Goal: Information Seeking & Learning: Learn about a topic

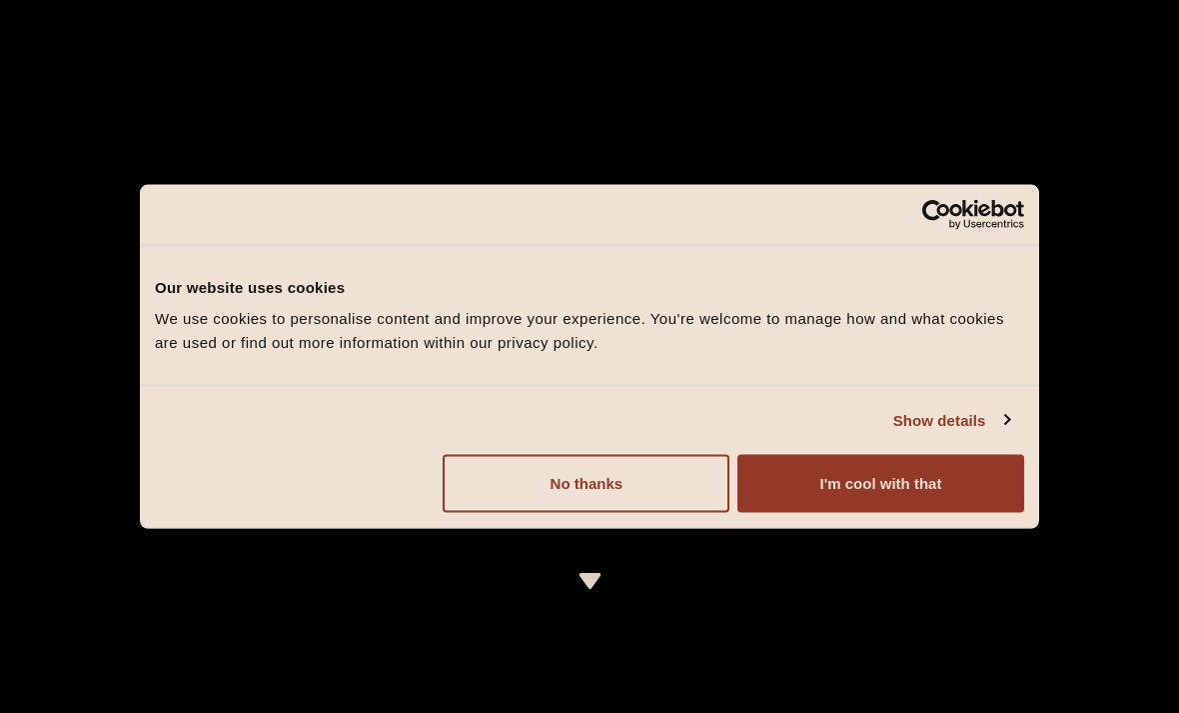
click at [930, 474] on button "I'm cool with that" at bounding box center [881, 484] width 287 height 58
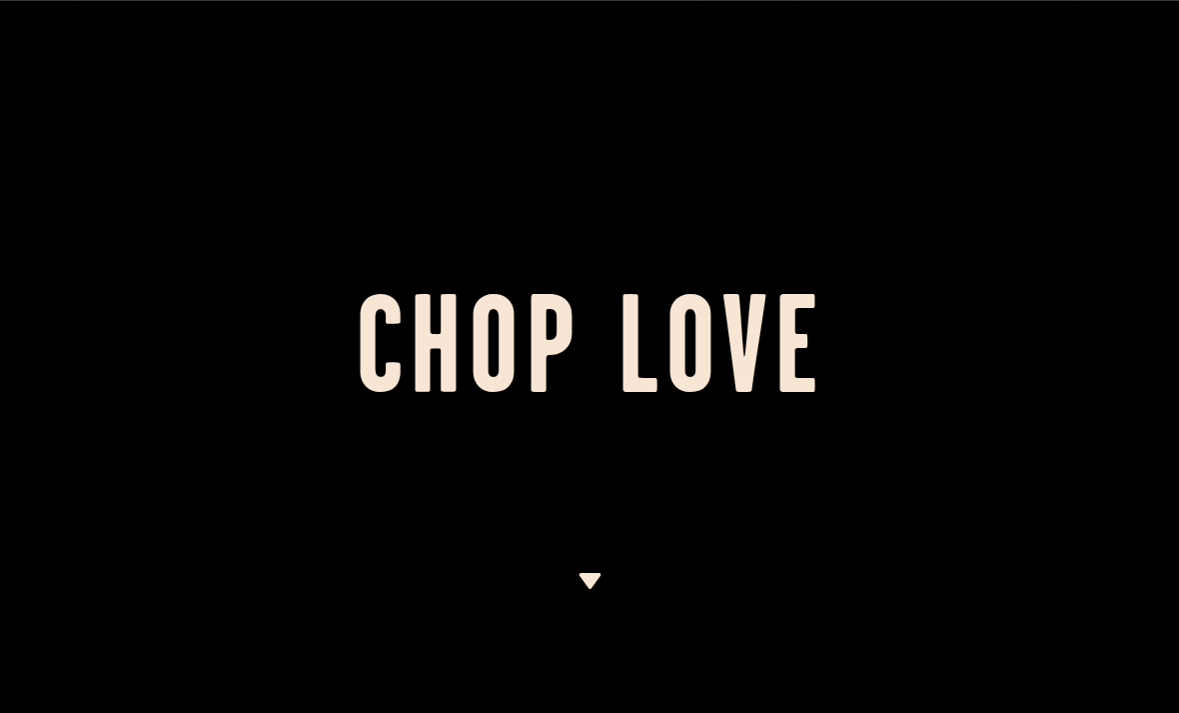
click at [1116, 119] on div at bounding box center [589, 356] width 1179 height 713
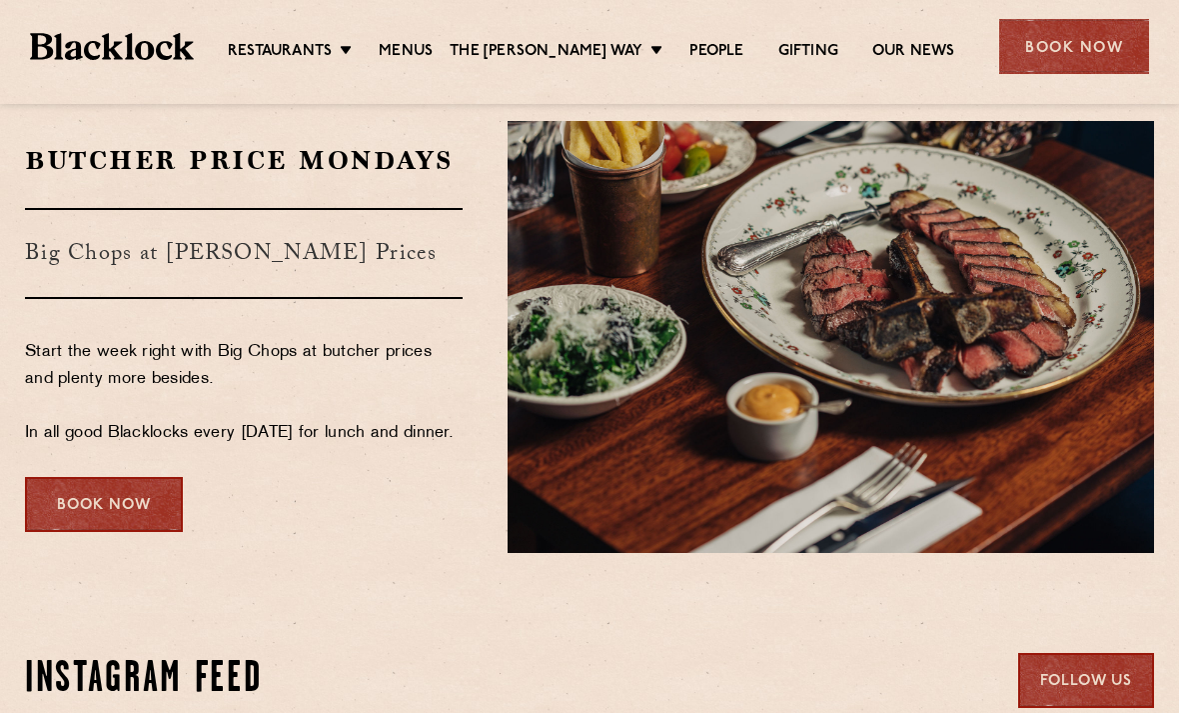
scroll to position [3242, 0]
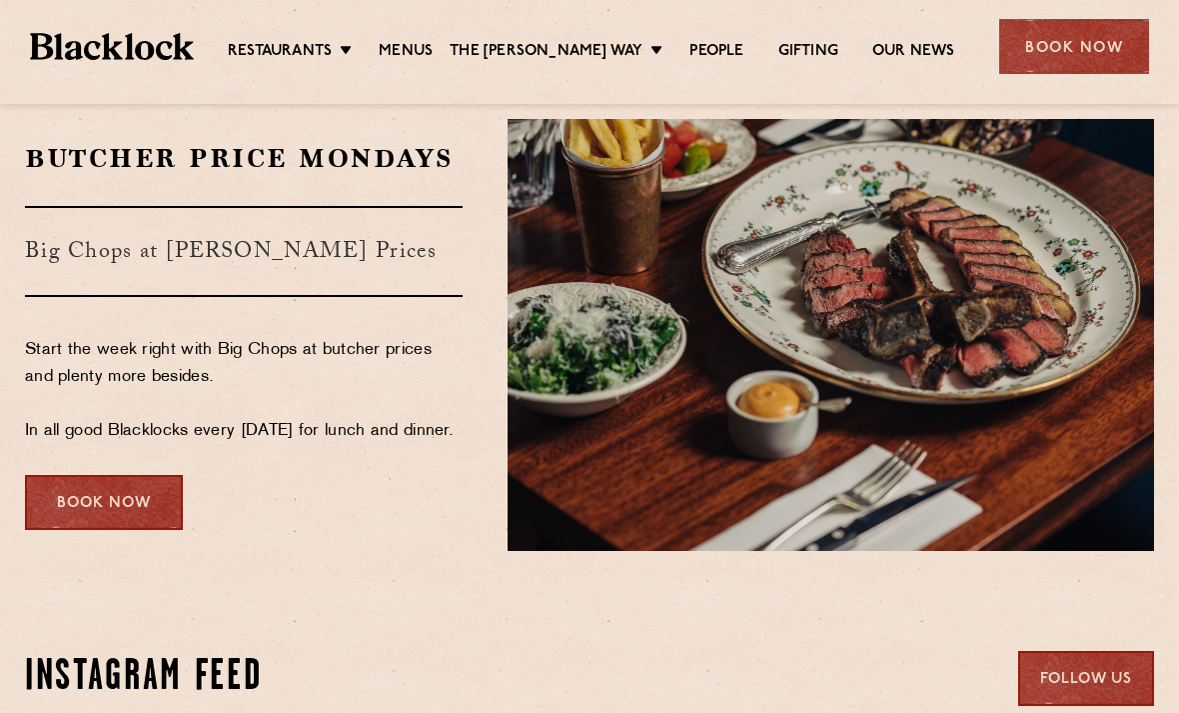
click at [983, 455] on img at bounding box center [831, 334] width 647 height 431
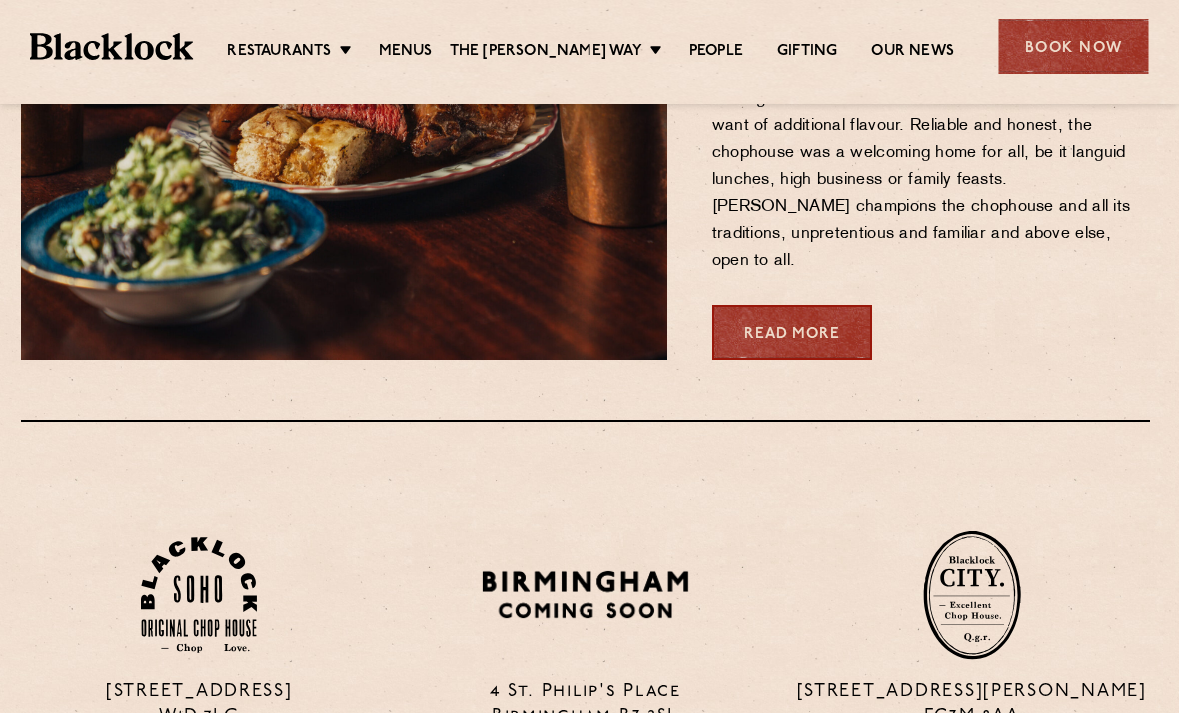
scroll to position [983, 4]
click at [421, 52] on link "Menus" at bounding box center [406, 52] width 54 height 20
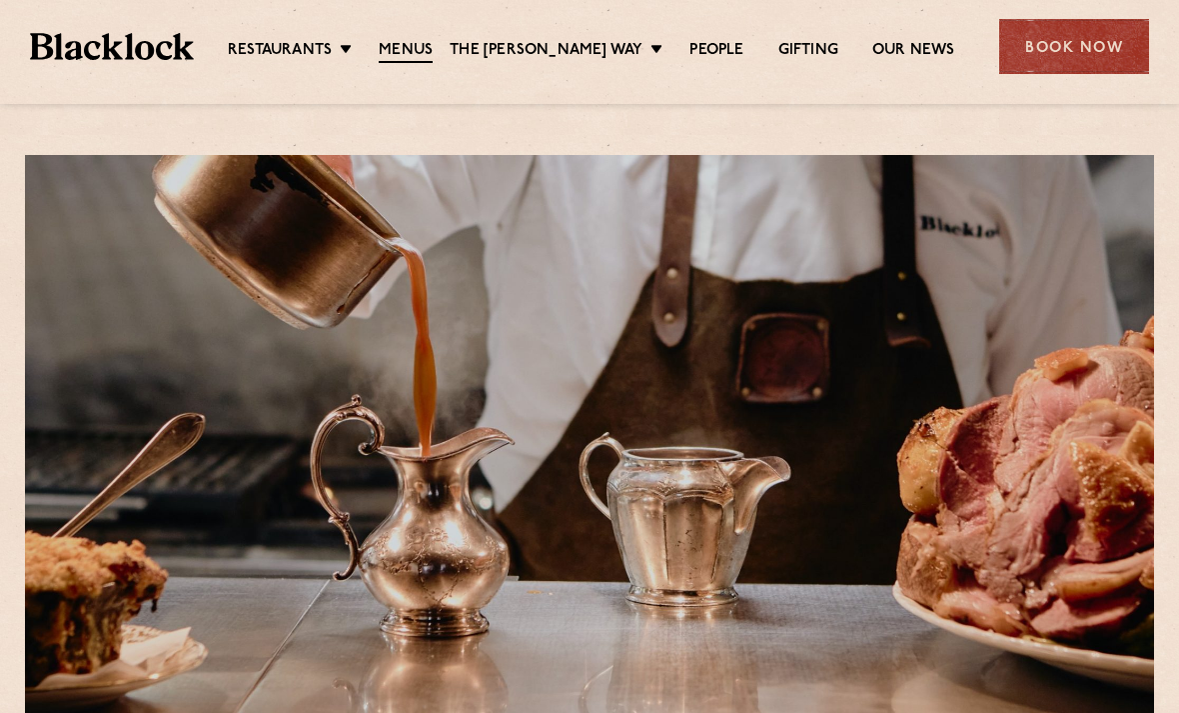
click at [0, 0] on link "City" at bounding box center [0, 0] width 0 height 0
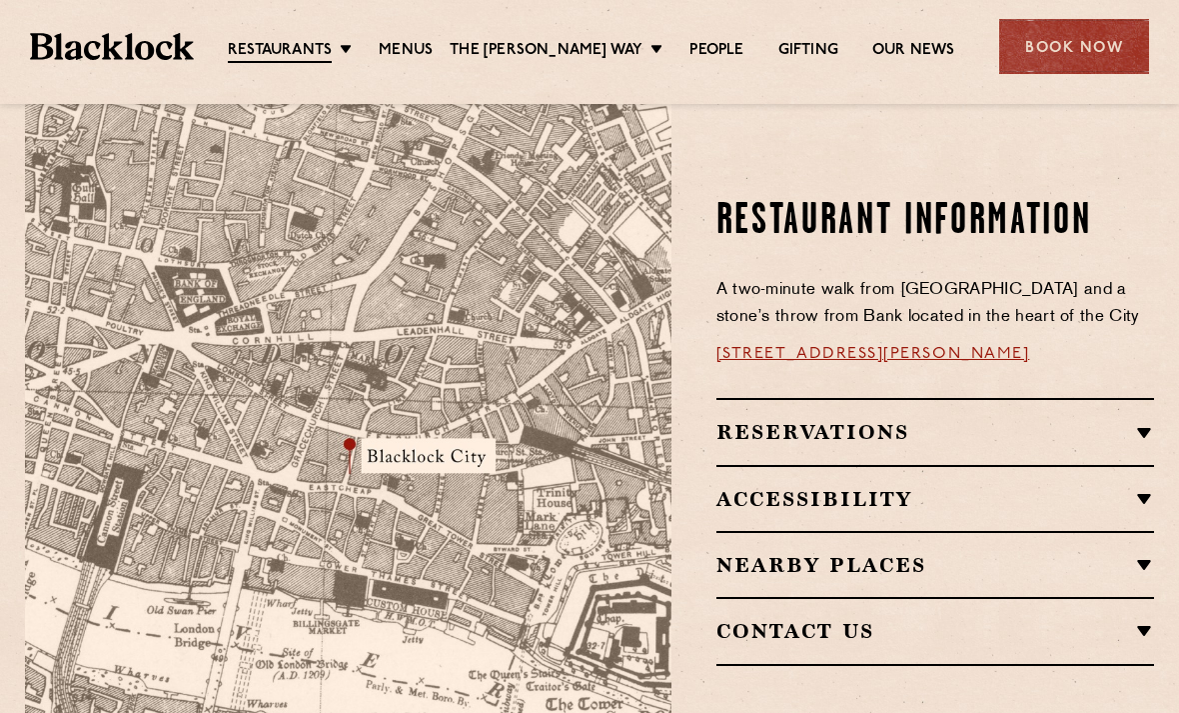
scroll to position [1123, 0]
click at [372, 37] on ul "Restaurants [GEOGRAPHIC_DATA] [GEOGRAPHIC_DATA] [GEOGRAPHIC_DATA] [GEOGRAPHIC_D…" at bounding box center [591, 47] width 795 height 32
click at [0, 0] on link "Soho" at bounding box center [0, 0] width 0 height 0
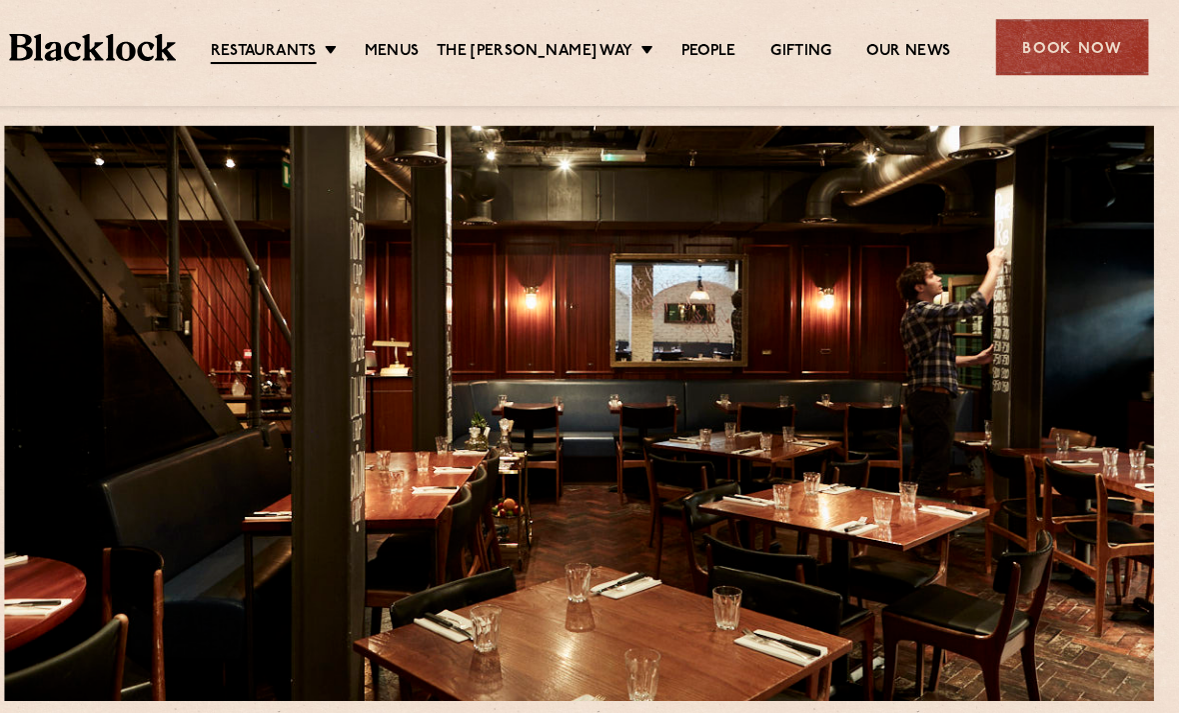
scroll to position [29, 0]
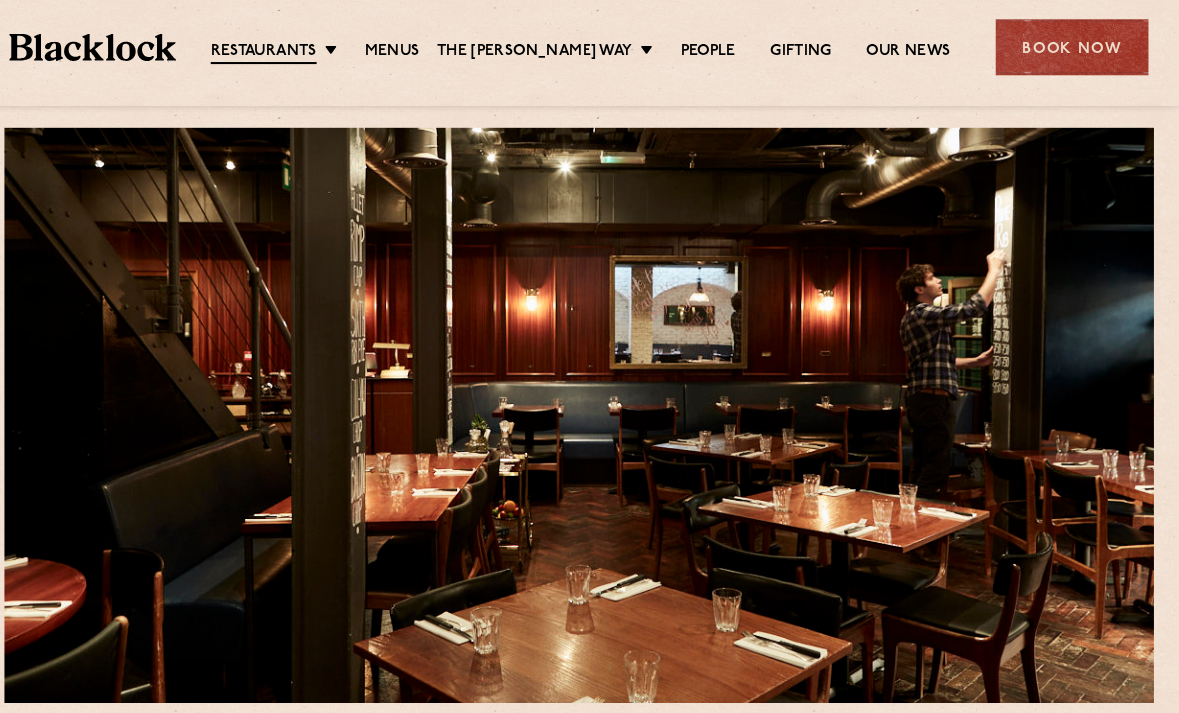
click at [0, 0] on link "Shoreditch" at bounding box center [0, 0] width 0 height 0
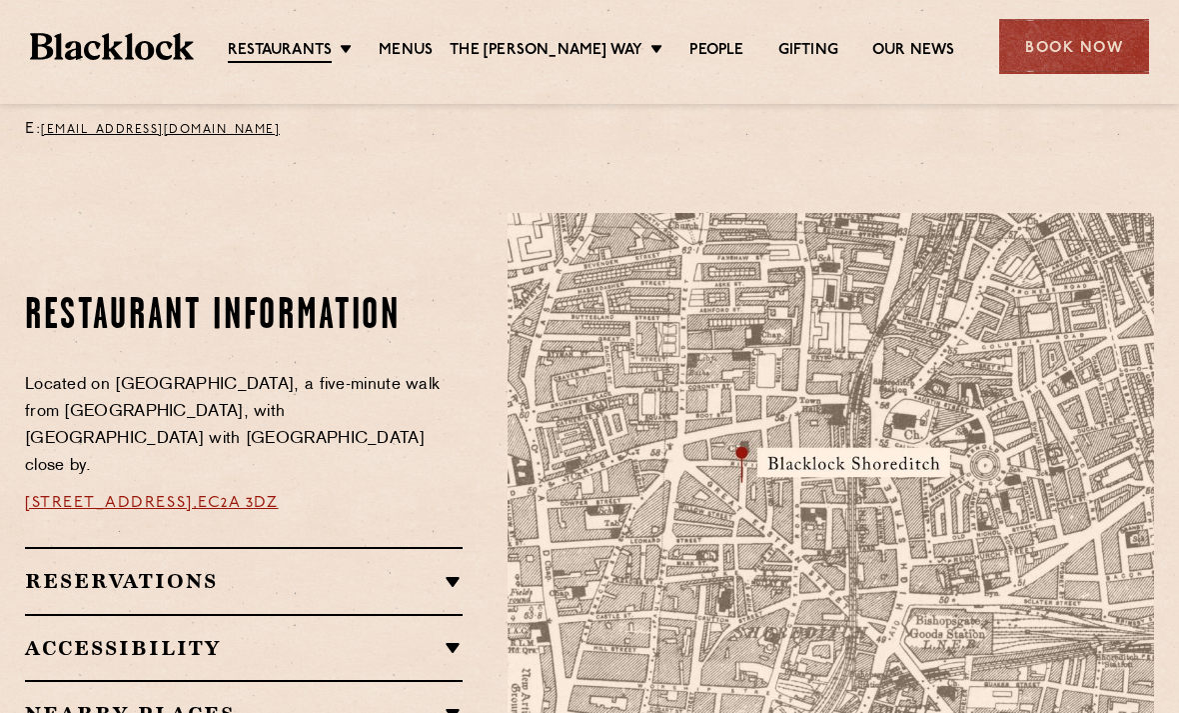
scroll to position [964, 0]
click at [0, 0] on link "City" at bounding box center [0, 0] width 0 height 0
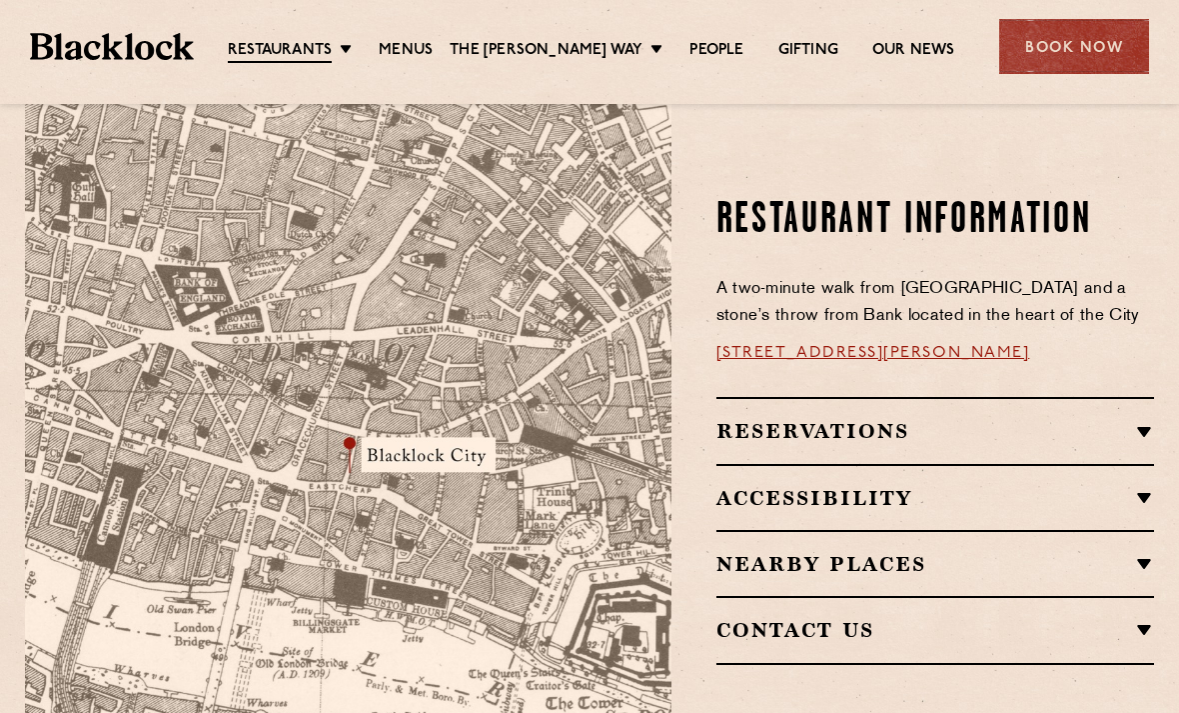
scroll to position [1122, 0]
click at [423, 51] on link "Menus" at bounding box center [406, 51] width 54 height 20
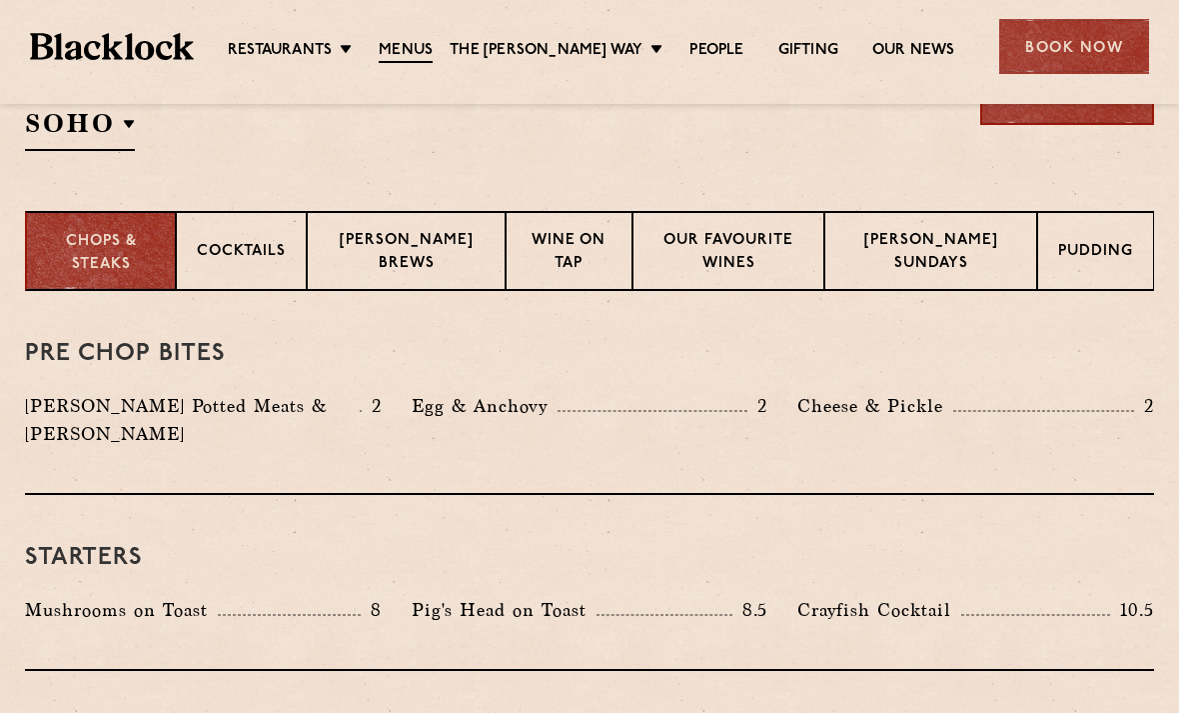
scroll to position [721, 0]
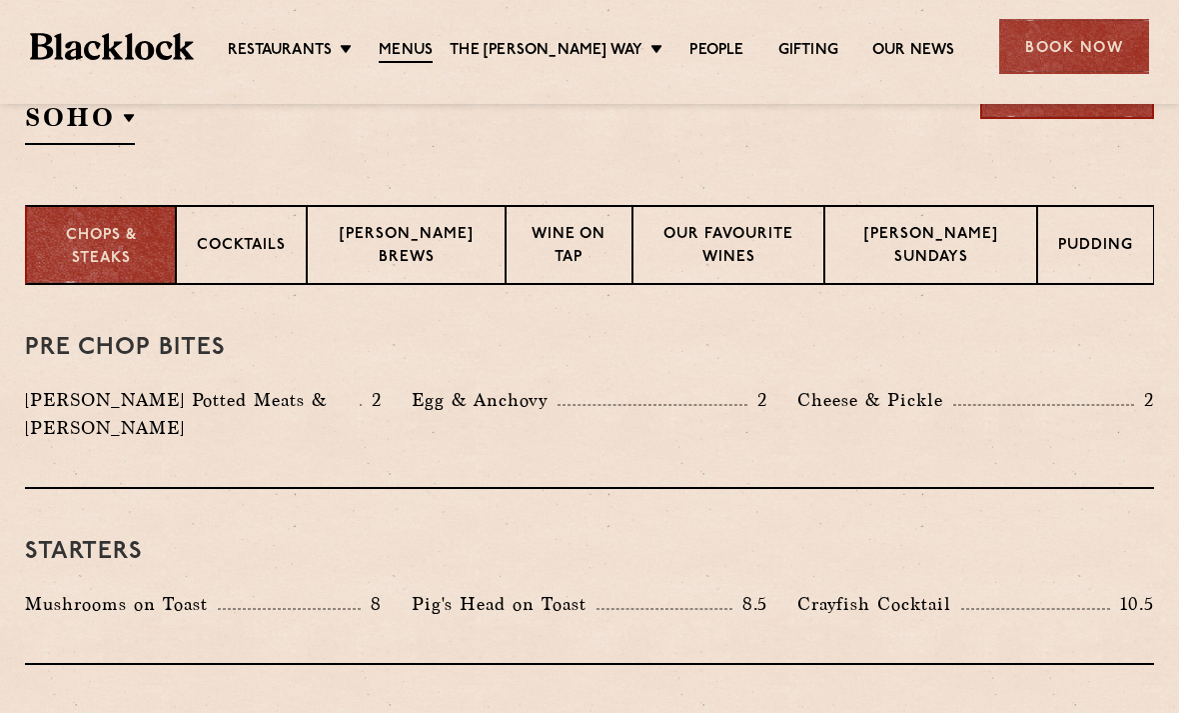
click at [432, 241] on p "Blacklock Brews" at bounding box center [406, 247] width 157 height 47
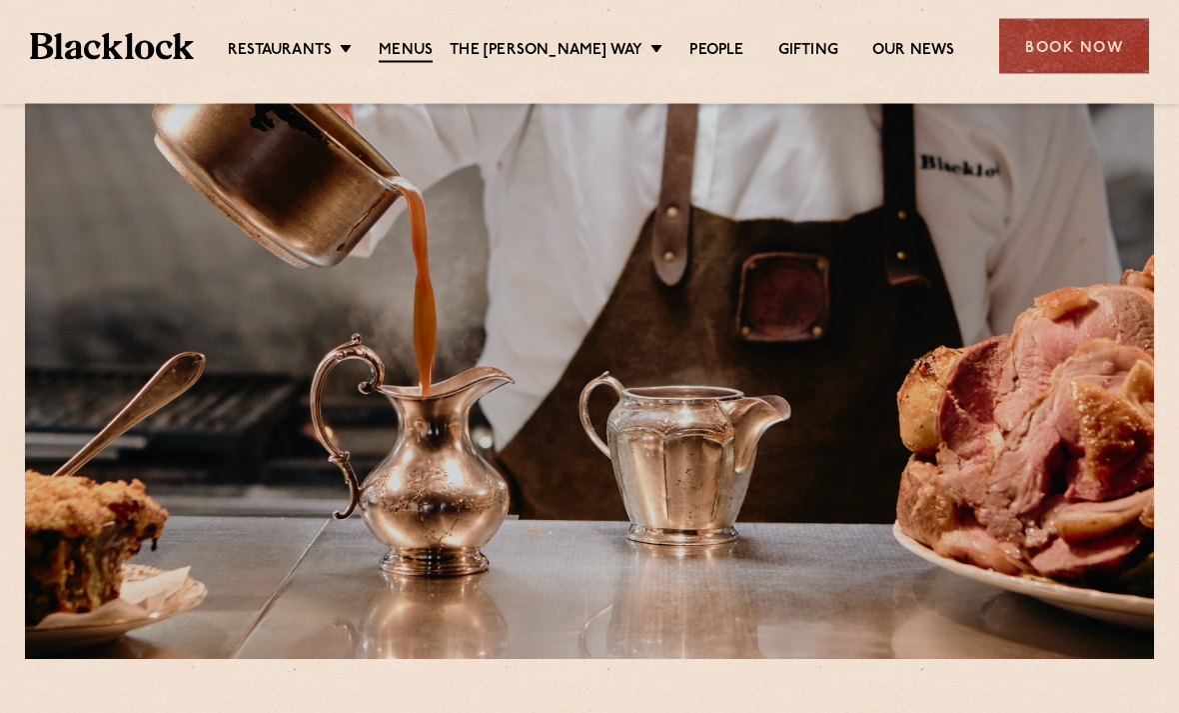
scroll to position [0, 0]
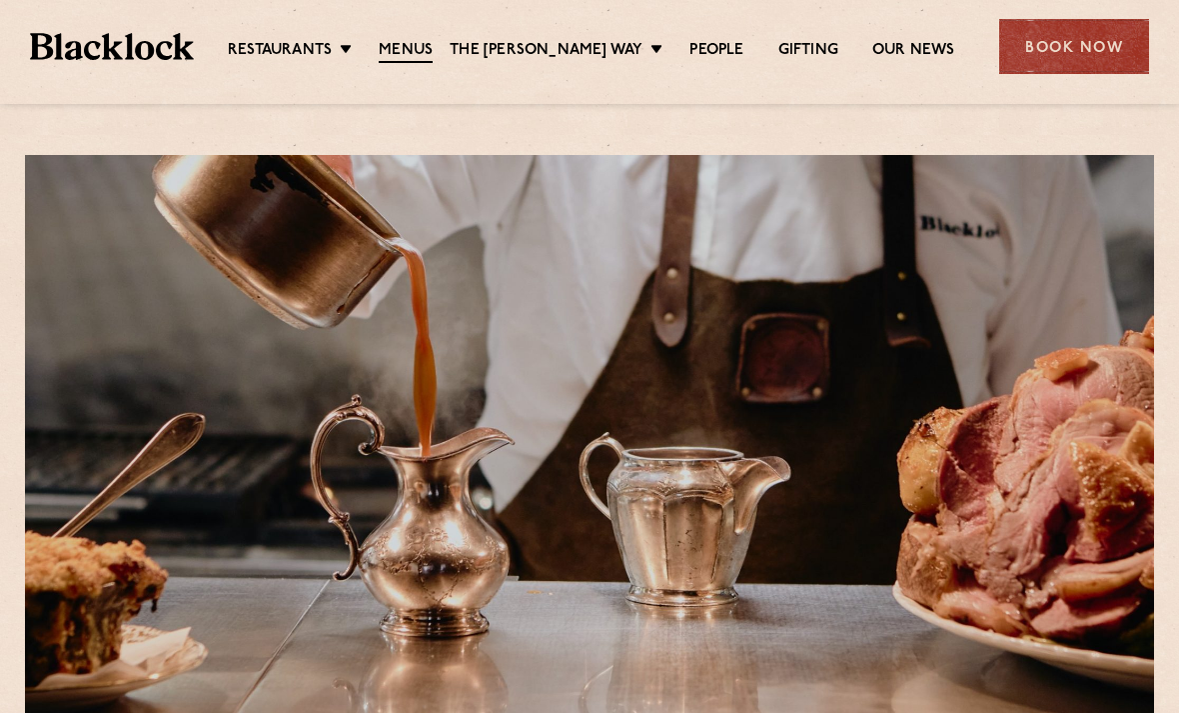
click at [0, 0] on link "City" at bounding box center [0, 0] width 0 height 0
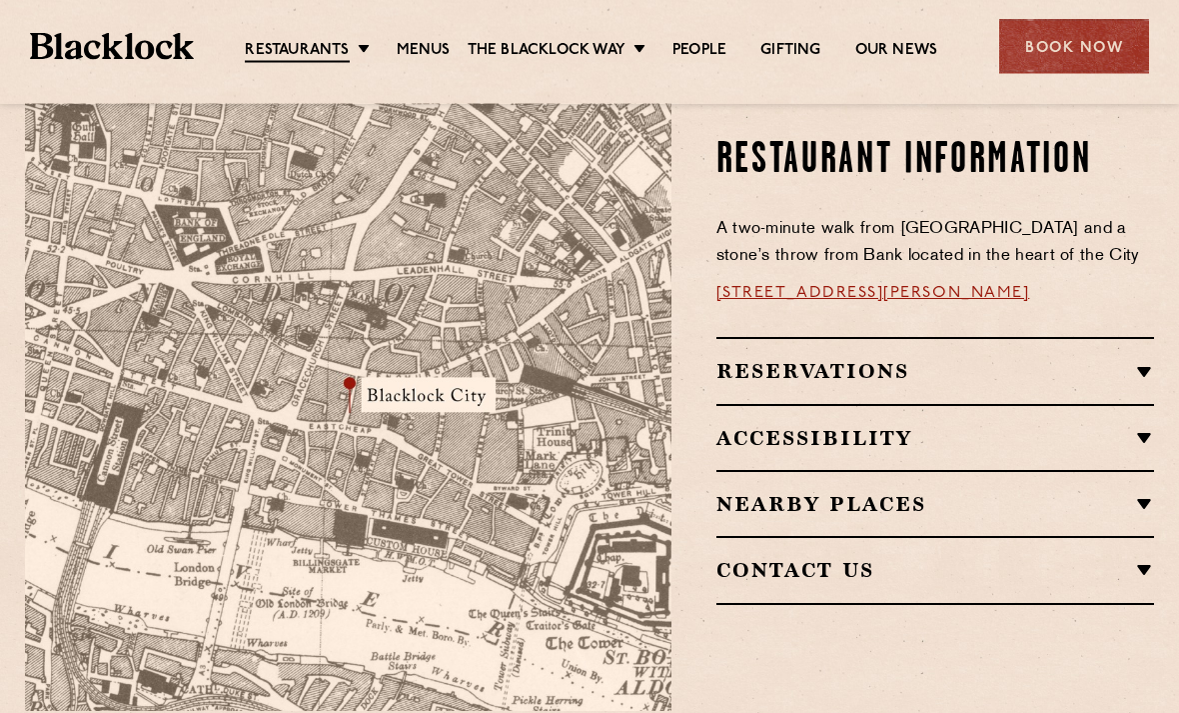
scroll to position [1190, 0]
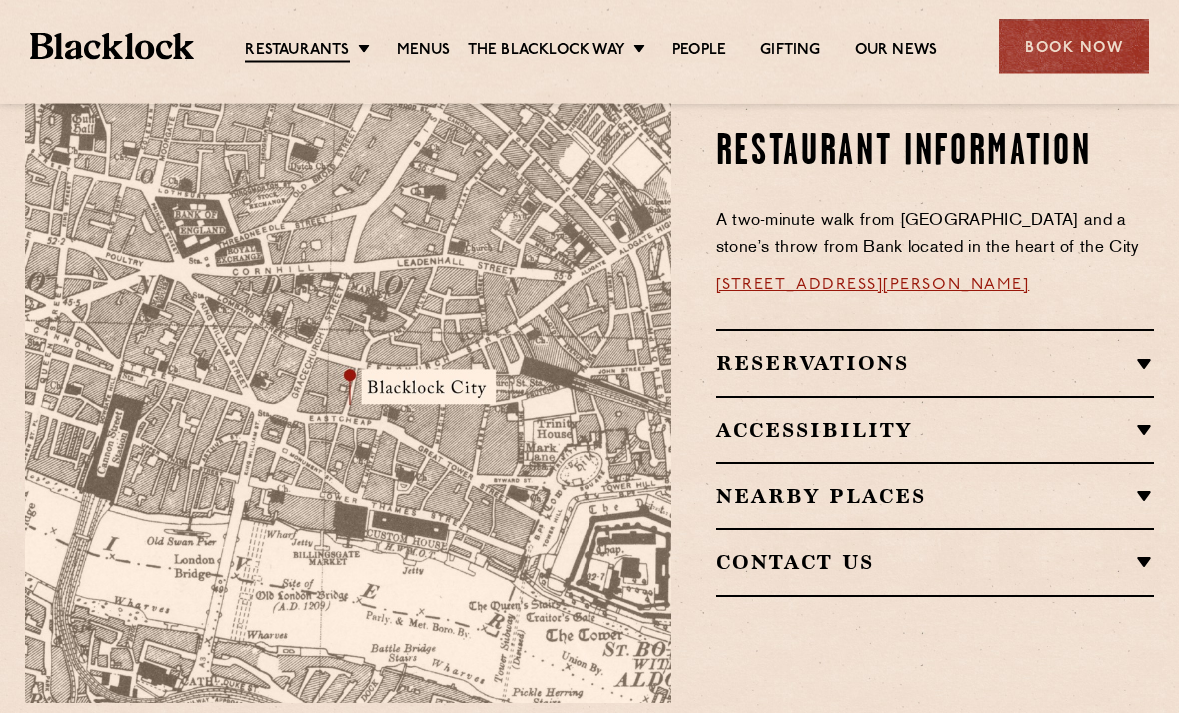
click at [1162, 454] on div "Restaurant Information A two-minute walk from [GEOGRAPHIC_DATA] and a stone’s t…" at bounding box center [928, 363] width 483 height 681
click at [1148, 484] on h2 "Nearby Places" at bounding box center [936, 496] width 438 height 24
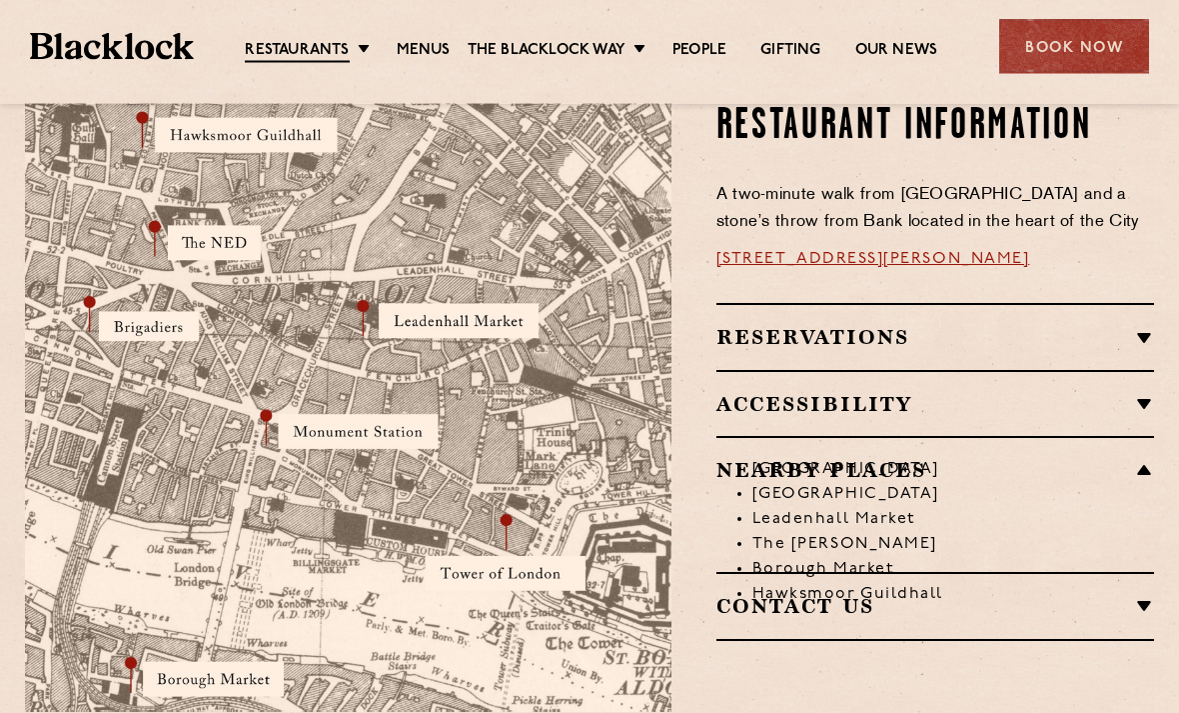
click at [1145, 458] on li "[GEOGRAPHIC_DATA]" at bounding box center [954, 470] width 402 height 25
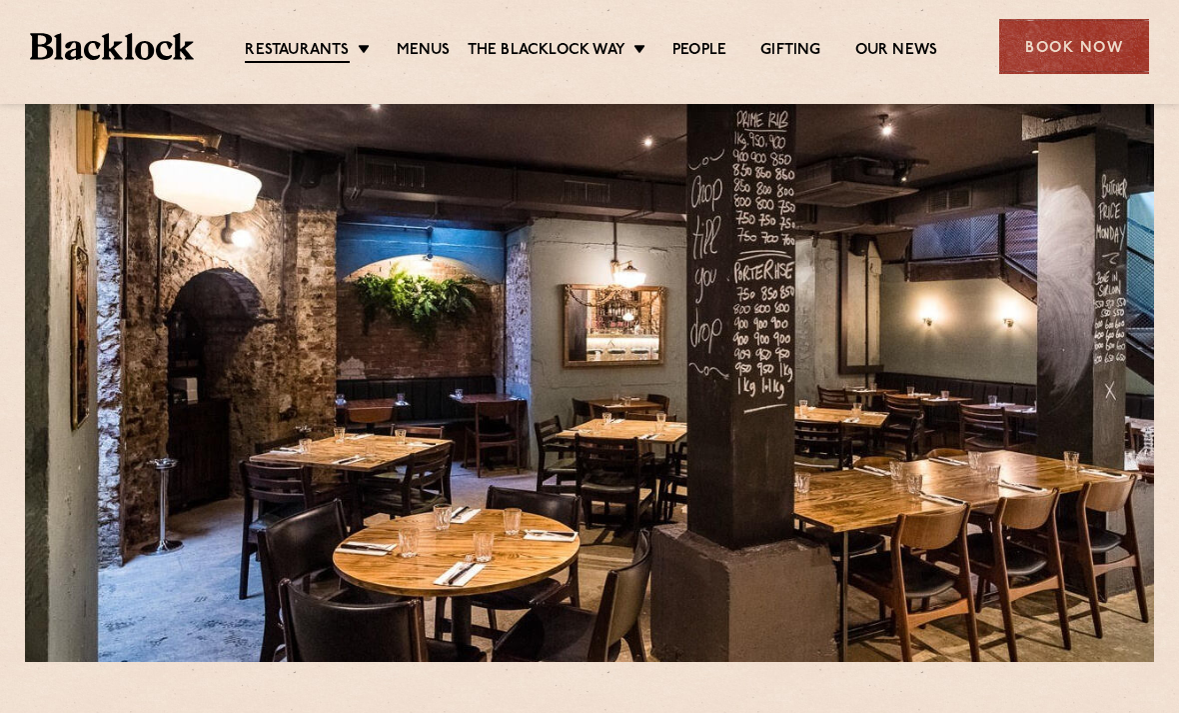
scroll to position [0, 0]
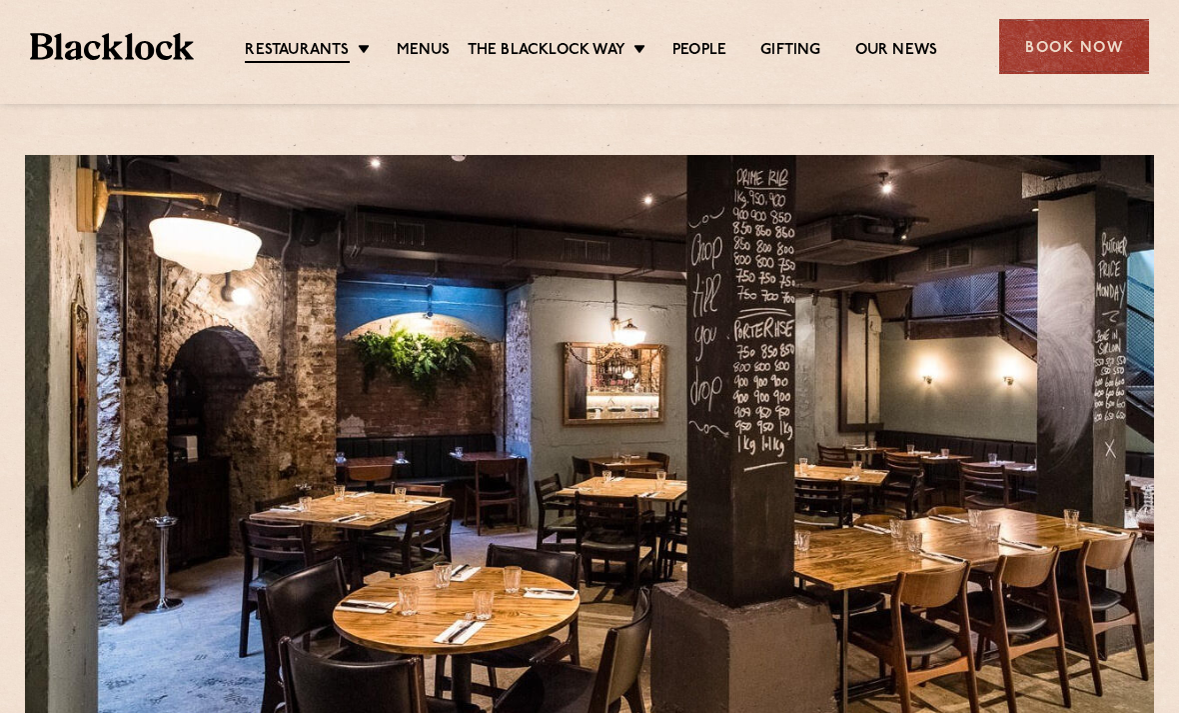
click at [425, 44] on link "Menus" at bounding box center [424, 51] width 54 height 20
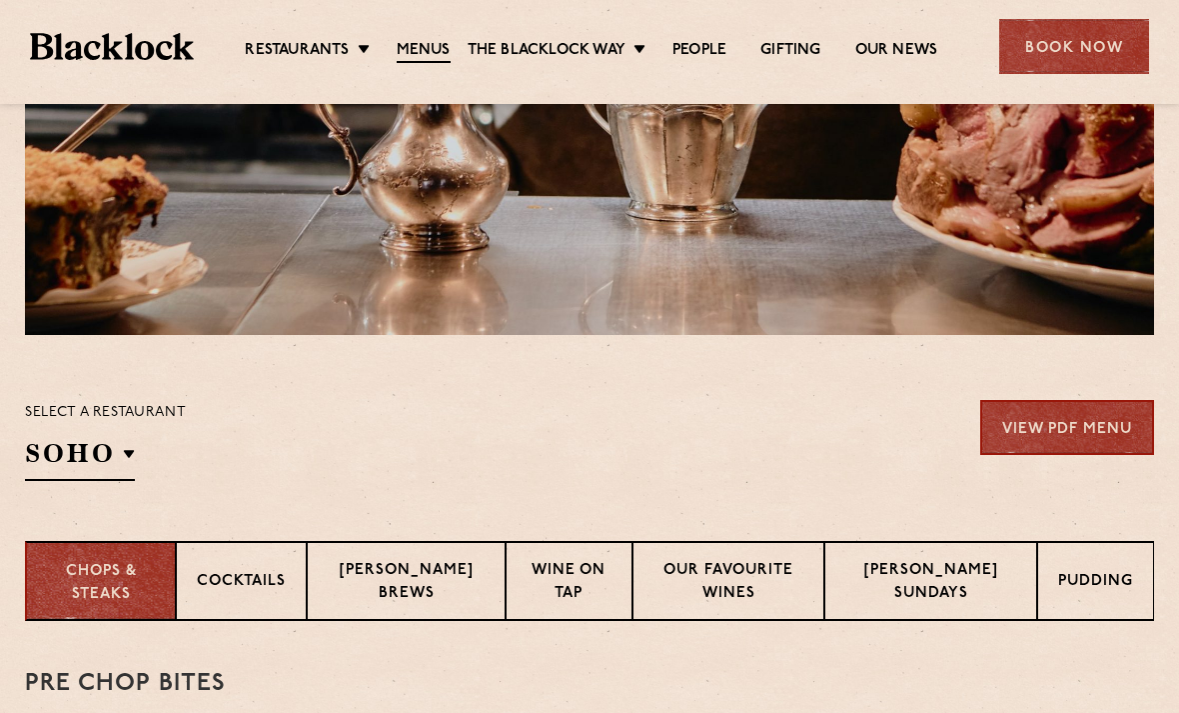
scroll to position [371, 0]
